Goal: Information Seeking & Learning: Learn about a topic

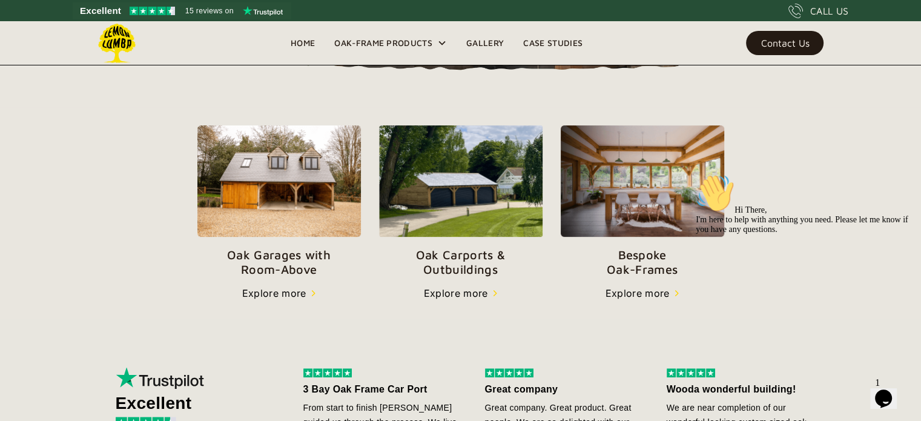
scroll to position [381, 0]
click at [483, 265] on p "Oak Carports & Outbuildings" at bounding box center [460, 261] width 163 height 29
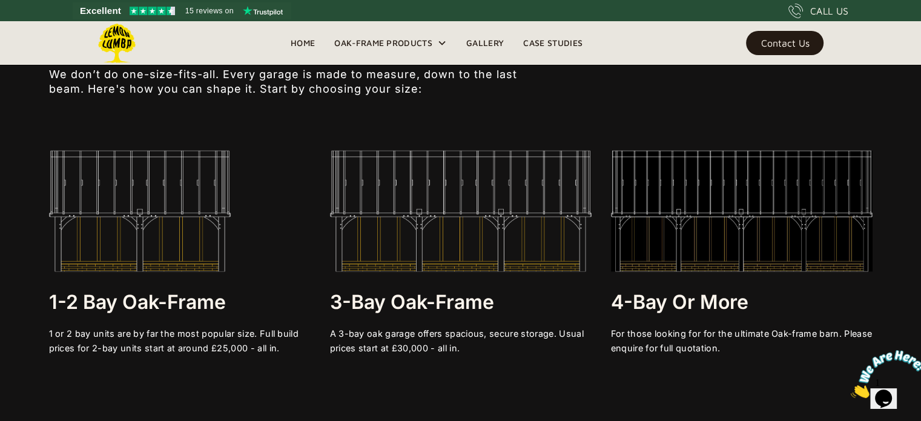
scroll to position [2246, 0]
click at [194, 255] on img at bounding box center [140, 209] width 182 height 121
click at [199, 234] on img at bounding box center [140, 209] width 182 height 121
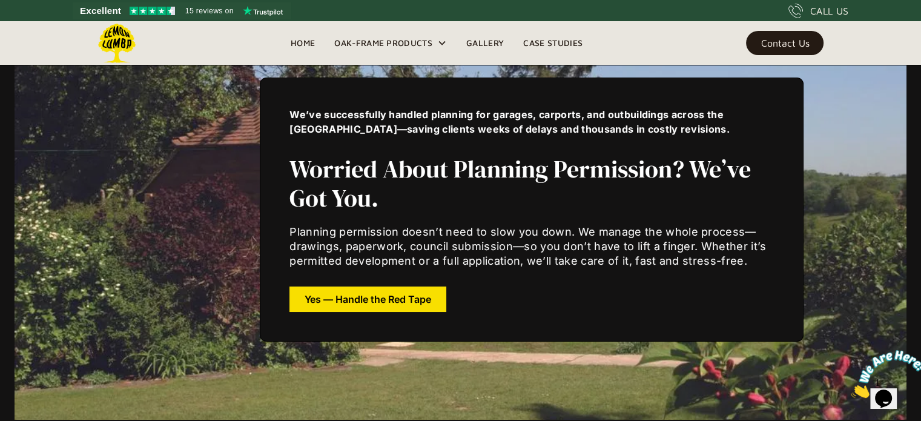
scroll to position [4449, 0]
click at [358, 346] on div "We’ve successfully handled planning for garages, carports, and outbuildings acr…" at bounding box center [460, 208] width 775 height 421
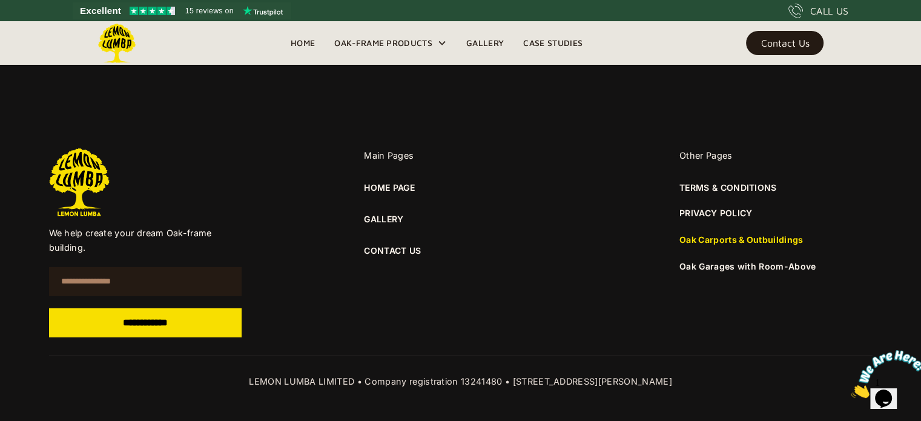
scroll to position [8573, 0]
